Goal: Task Accomplishment & Management: Manage account settings

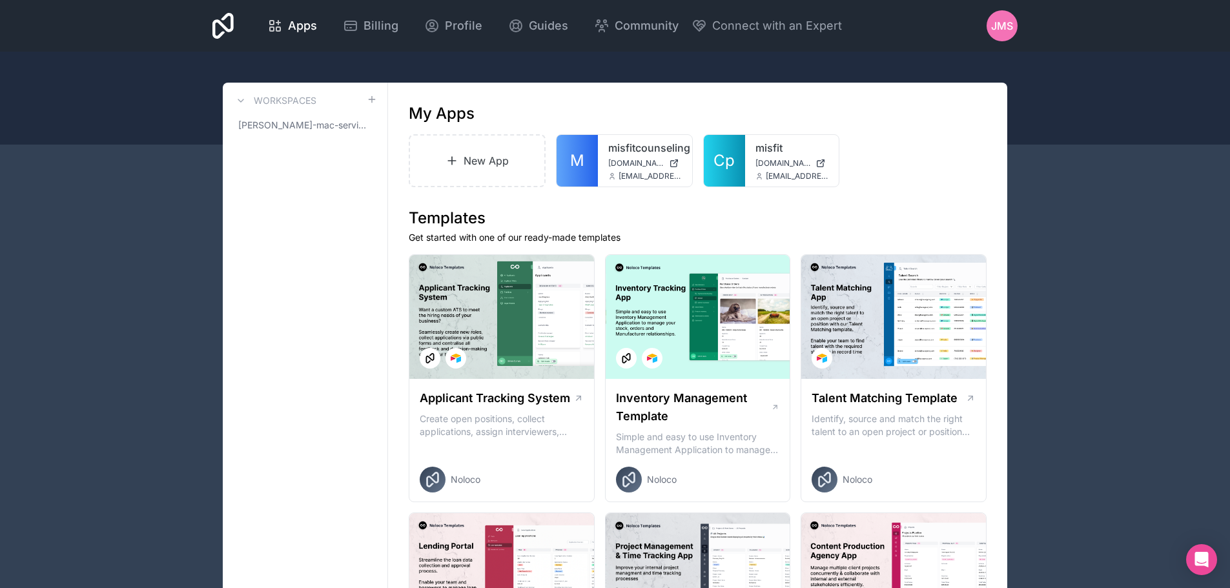
click at [1008, 25] on span "JMS" at bounding box center [1002, 25] width 22 height 15
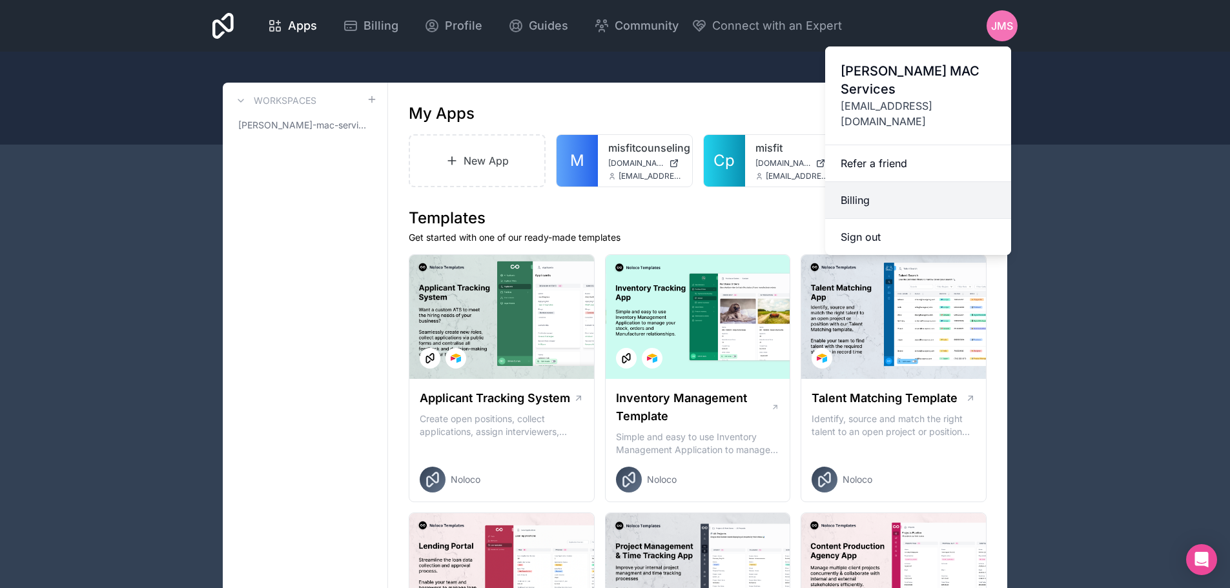
click at [850, 182] on link "Billing" at bounding box center [918, 200] width 186 height 37
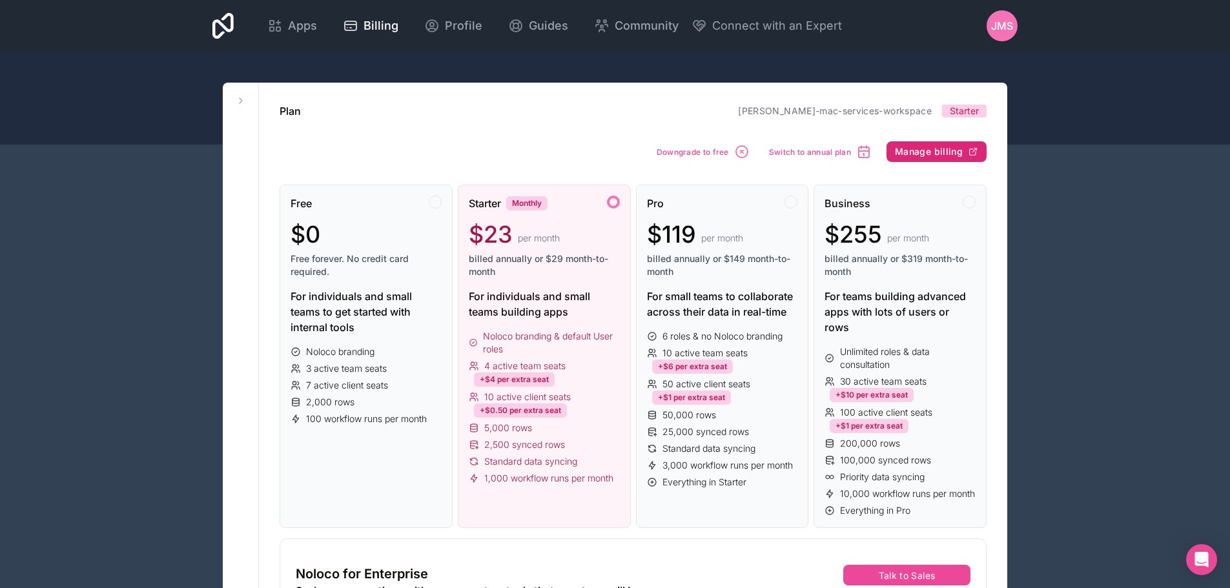
click at [956, 150] on span "Manage billing" at bounding box center [929, 152] width 68 height 12
click at [734, 152] on button "Downgrade to free" at bounding box center [703, 151] width 102 height 25
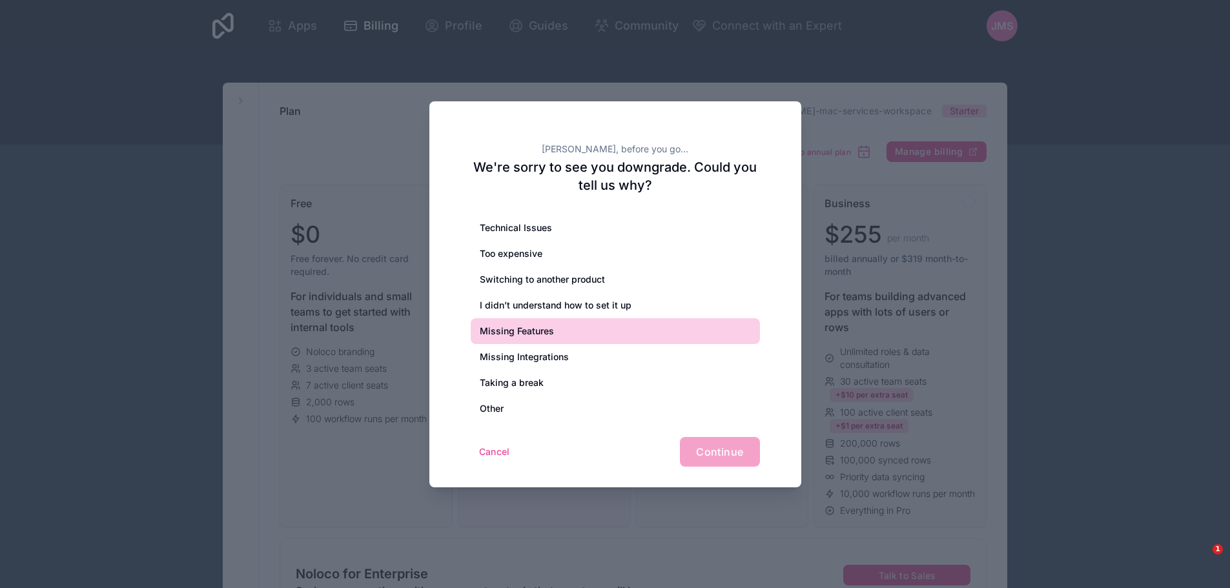
click at [506, 329] on div "Missing Features" at bounding box center [615, 331] width 289 height 26
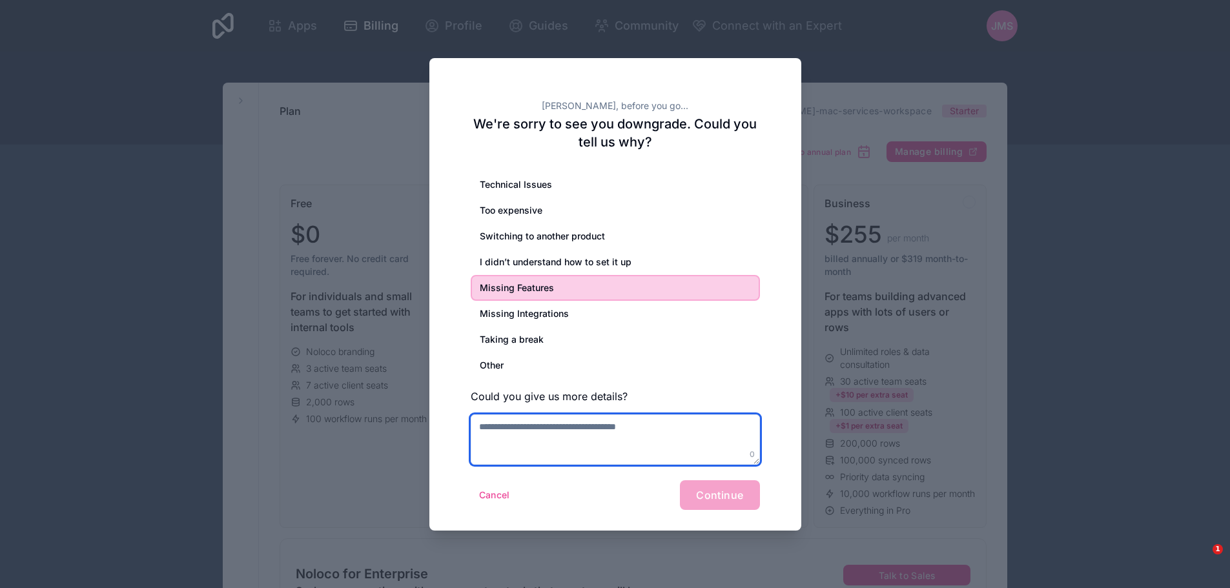
click at [497, 428] on textarea at bounding box center [615, 440] width 289 height 50
type textarea "**********"
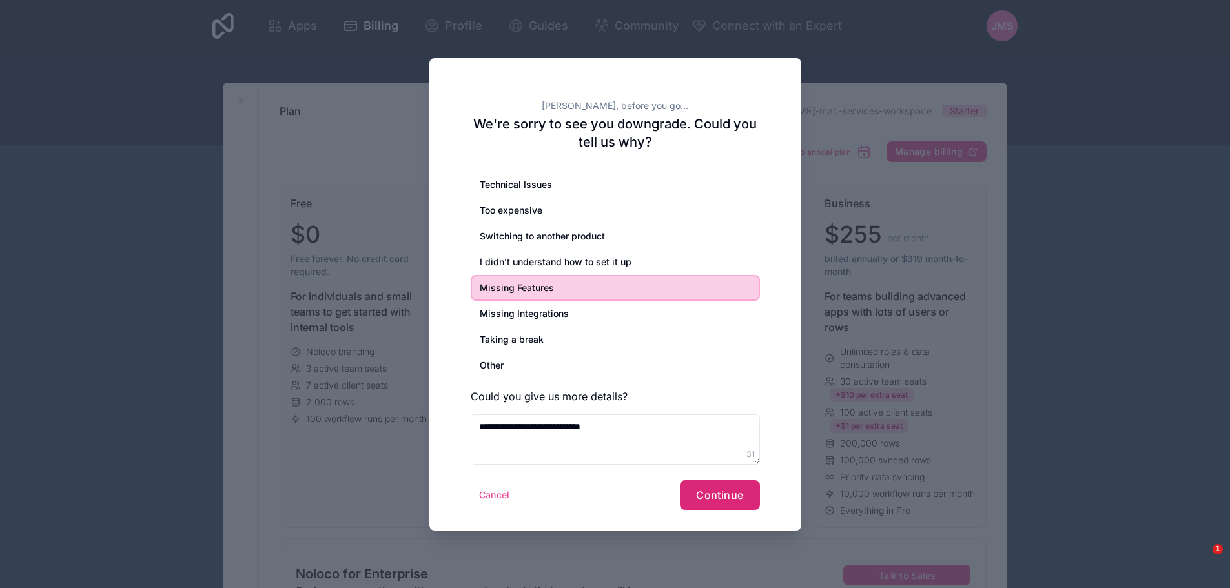
click at [717, 499] on span "Continue" at bounding box center [719, 495] width 47 height 13
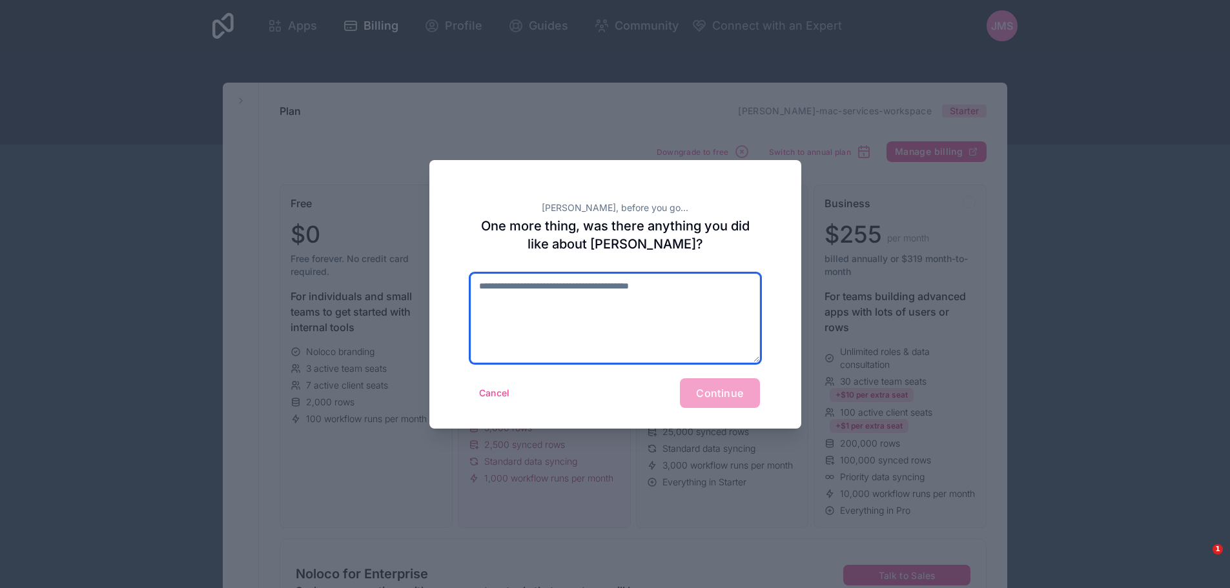
click at [502, 283] on textarea at bounding box center [615, 318] width 289 height 89
type textarea "**********"
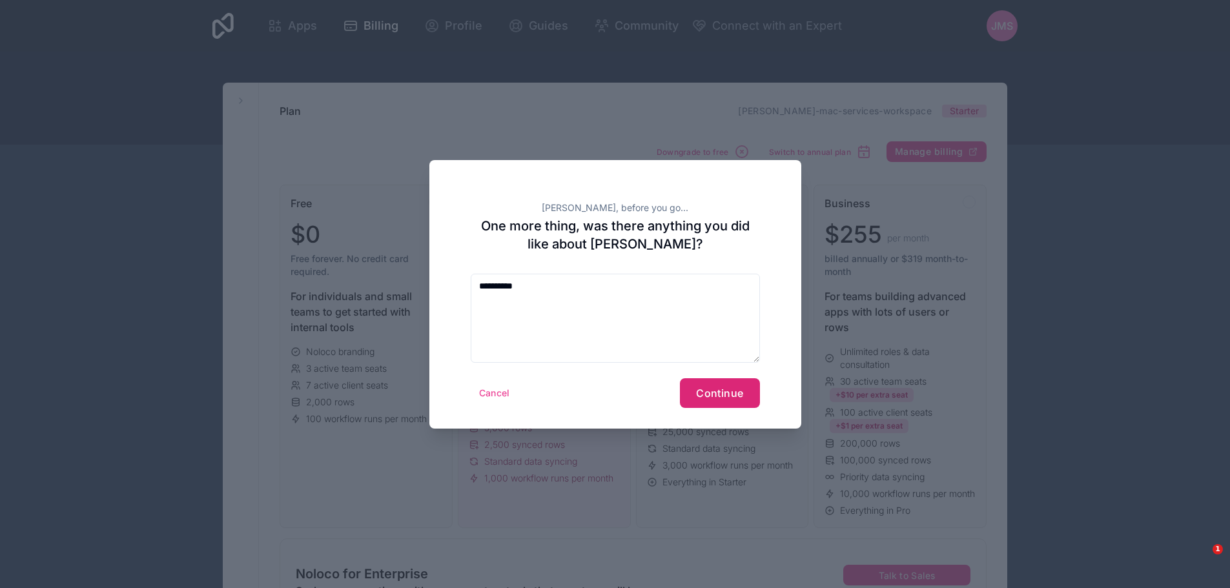
click at [737, 400] on button "Continue" at bounding box center [719, 393] width 79 height 30
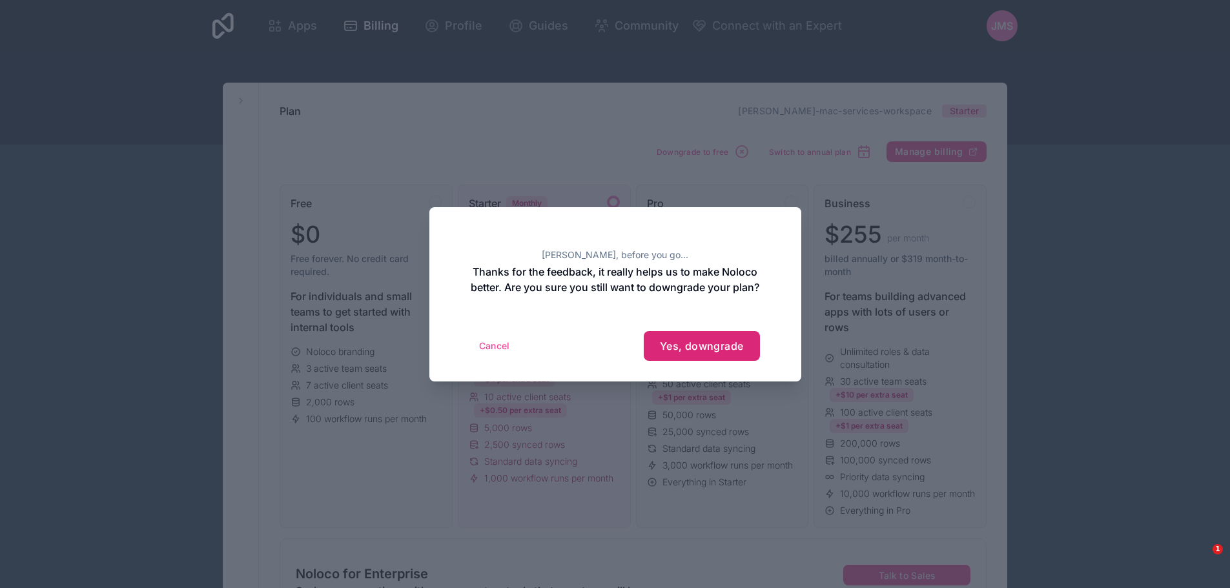
click at [706, 353] on span "Yes, downgrade" at bounding box center [702, 346] width 84 height 13
